Goal: Find specific page/section: Find specific page/section

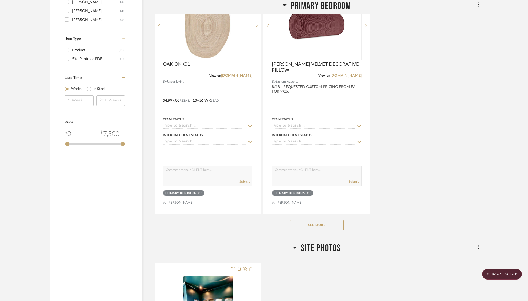
scroll to position [644, 0]
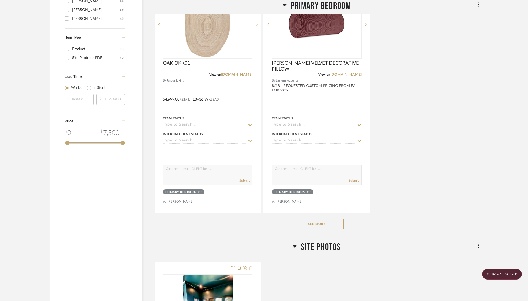
click at [324, 224] on button "See More" at bounding box center [317, 223] width 54 height 11
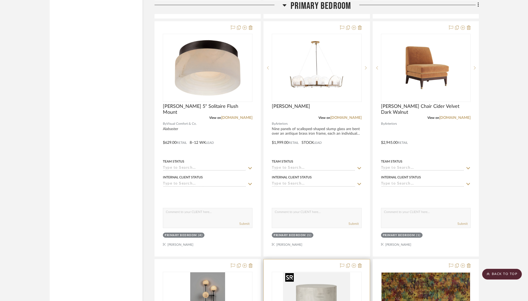
scroll to position [1075, 0]
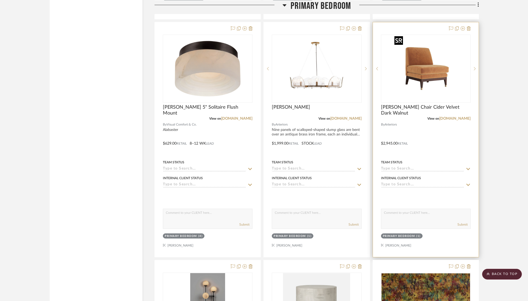
click at [0, 0] on img at bounding box center [0, 0] width 0 height 0
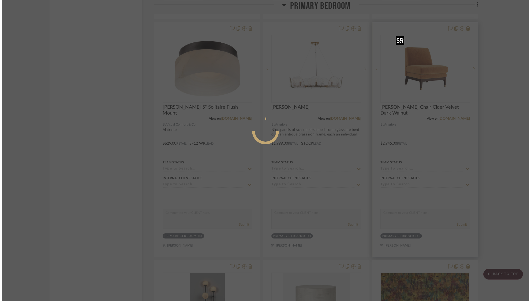
scroll to position [0, 0]
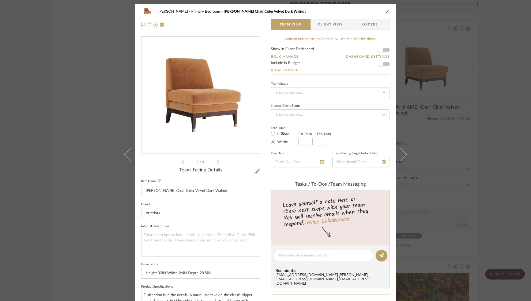
click at [171, 96] on img "0" at bounding box center [201, 95] width 116 height 116
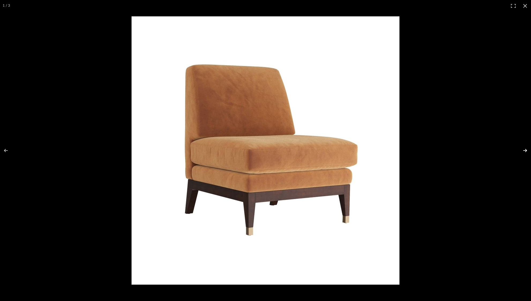
click at [528, 150] on button at bounding box center [522, 150] width 19 height 27
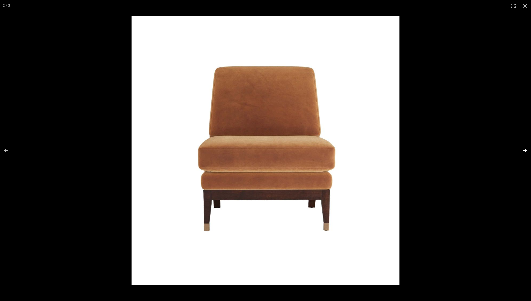
click at [528, 150] on button at bounding box center [522, 150] width 19 height 27
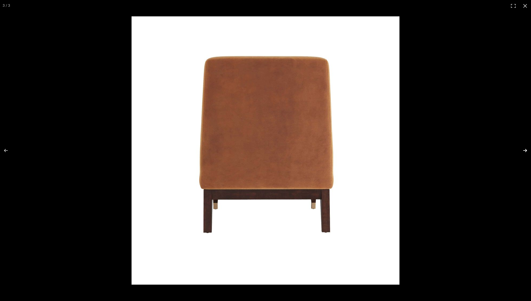
click at [528, 150] on button at bounding box center [522, 150] width 19 height 27
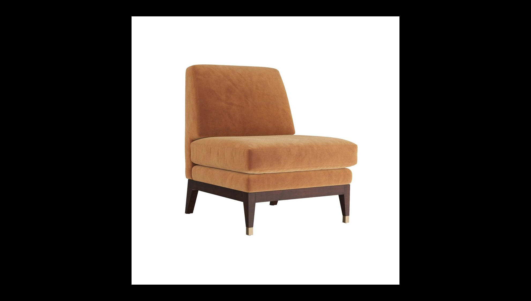
click at [528, 150] on button at bounding box center [522, 150] width 19 height 27
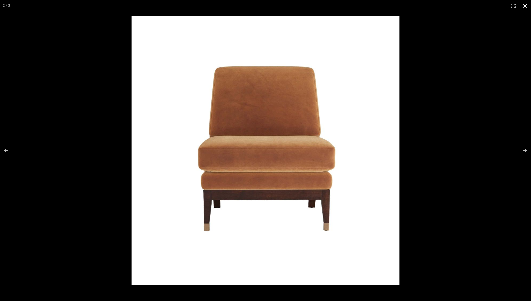
click at [524, 6] on button at bounding box center [525, 6] width 12 height 12
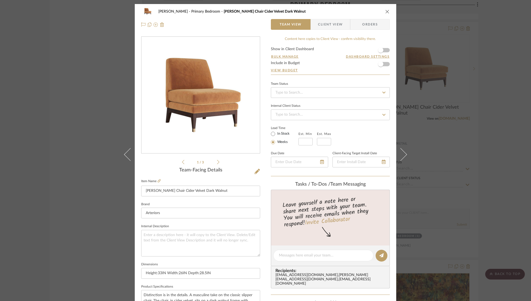
click at [386, 12] on icon "close" at bounding box center [387, 11] width 4 height 4
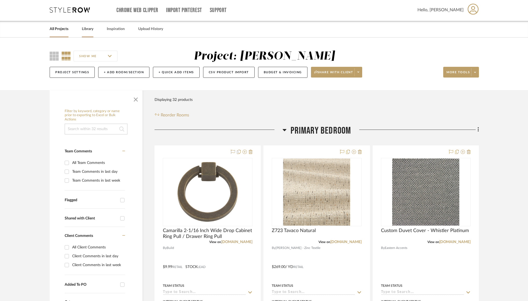
scroll to position [1, 0]
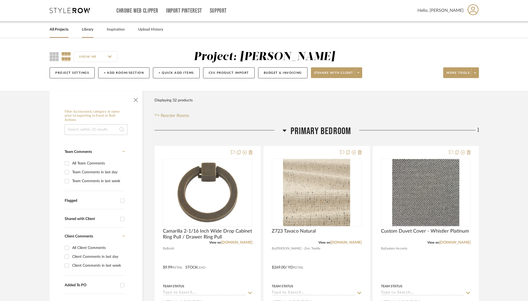
click at [88, 32] on link "Library" at bounding box center [88, 29] width 12 height 7
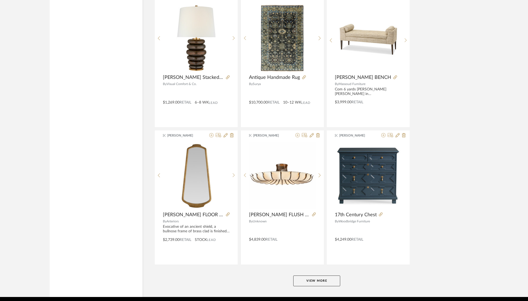
scroll to position [1226, 0]
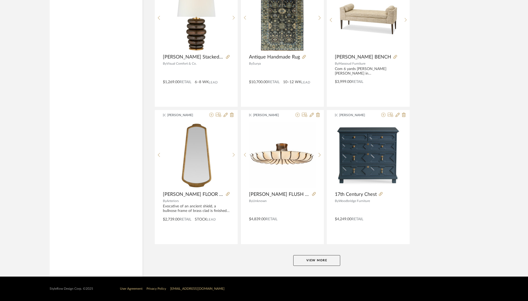
click at [323, 259] on button "View More" at bounding box center [316, 260] width 47 height 11
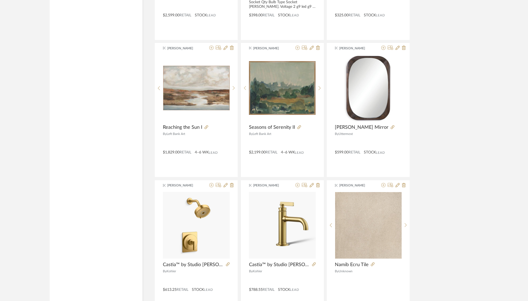
scroll to position [2597, 0]
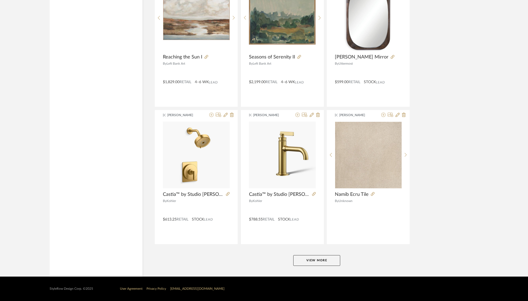
click at [325, 259] on button "View More" at bounding box center [316, 260] width 47 height 11
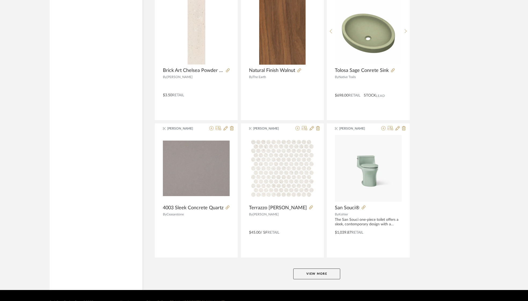
scroll to position [3968, 0]
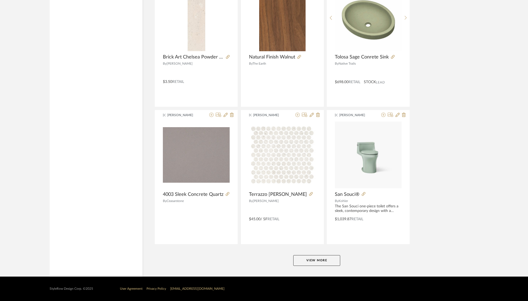
click at [324, 258] on button "View More" at bounding box center [316, 260] width 47 height 11
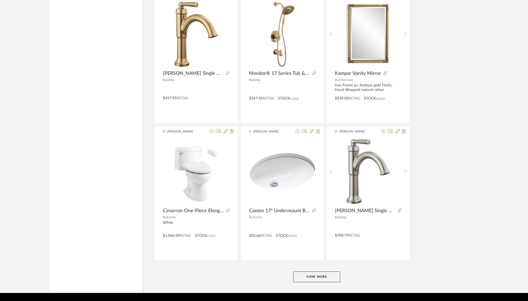
scroll to position [5340, 0]
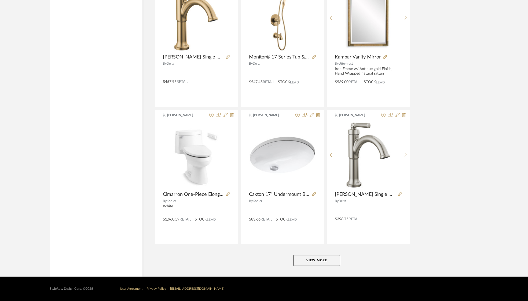
click at [322, 260] on button "View More" at bounding box center [316, 260] width 47 height 11
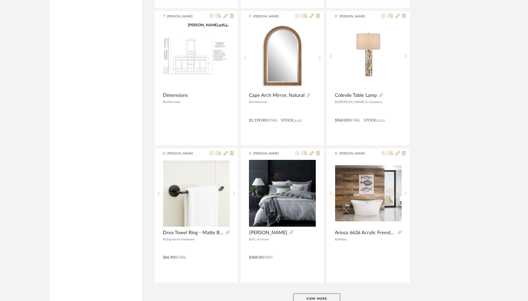
scroll to position [6711, 0]
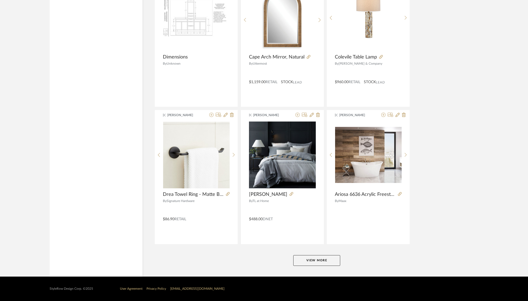
click at [318, 259] on button "View More" at bounding box center [316, 260] width 47 height 11
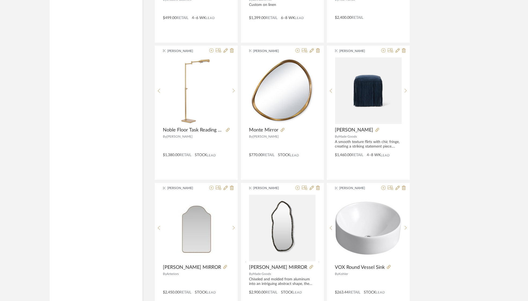
scroll to position [8082, 0]
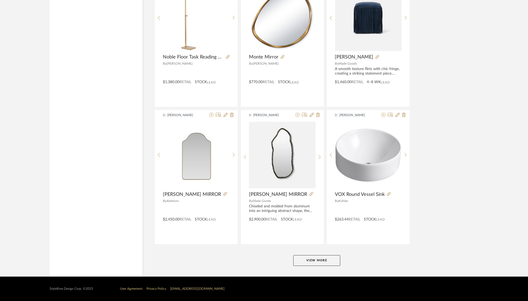
click at [318, 259] on button "View More" at bounding box center [316, 260] width 47 height 11
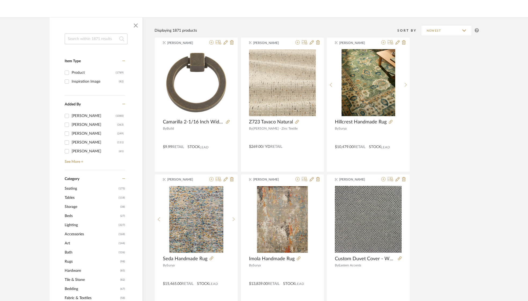
scroll to position [0, 0]
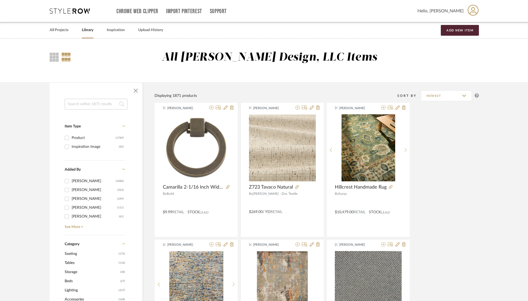
click at [111, 105] on input at bounding box center [96, 104] width 63 height 11
type input "gabby"
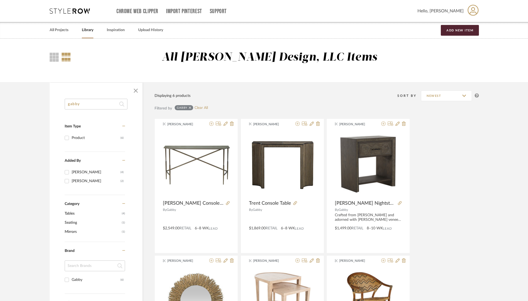
drag, startPoint x: 99, startPoint y: 106, endPoint x: 59, endPoint y: 102, distance: 40.4
click at [60, 103] on div "gabby Item Type Product (6) Added By [PERSON_NAME] (4) [PERSON_NAME] (2) Catego…" at bounding box center [96, 259] width 93 height 320
